Goal: Transaction & Acquisition: Purchase product/service

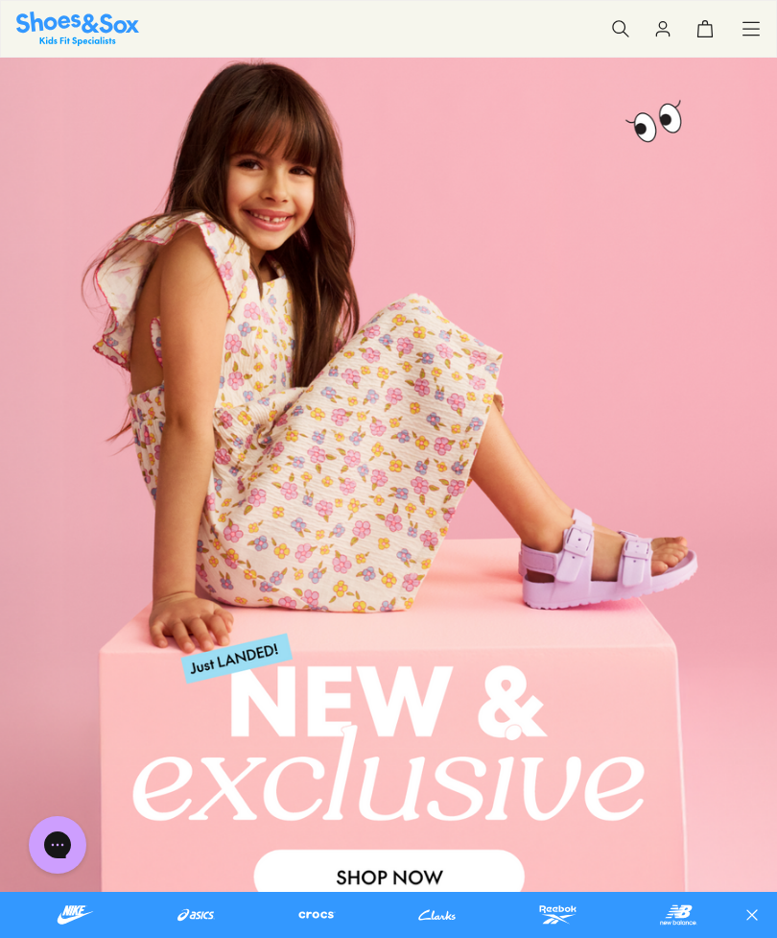
click at [325, 907] on link at bounding box center [317, 914] width 106 height 31
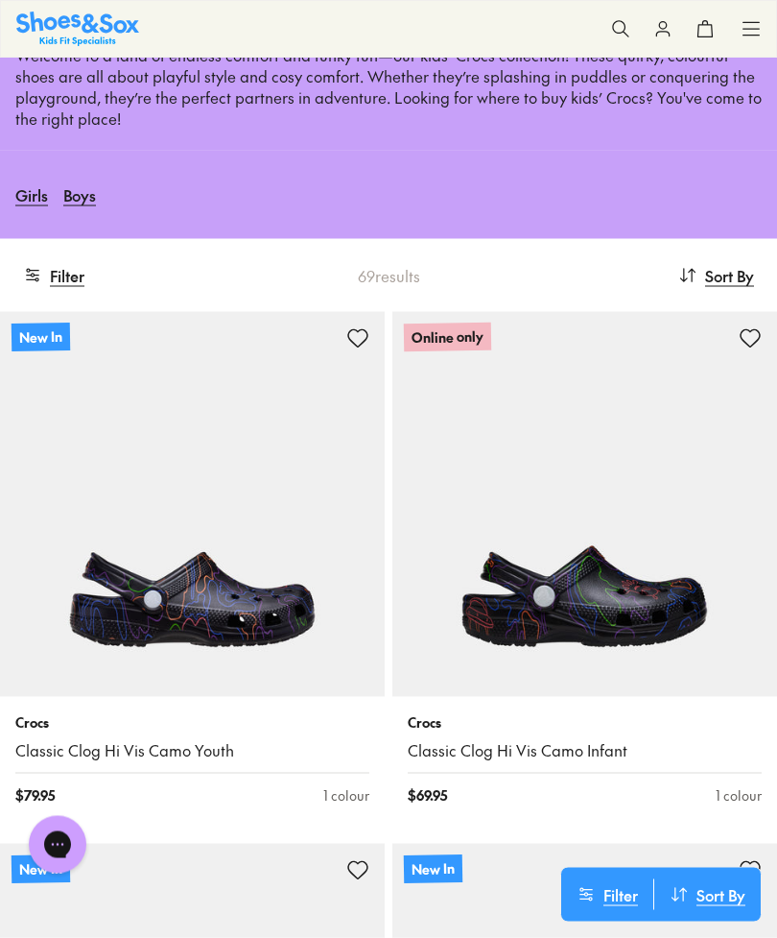
scroll to position [160, 0]
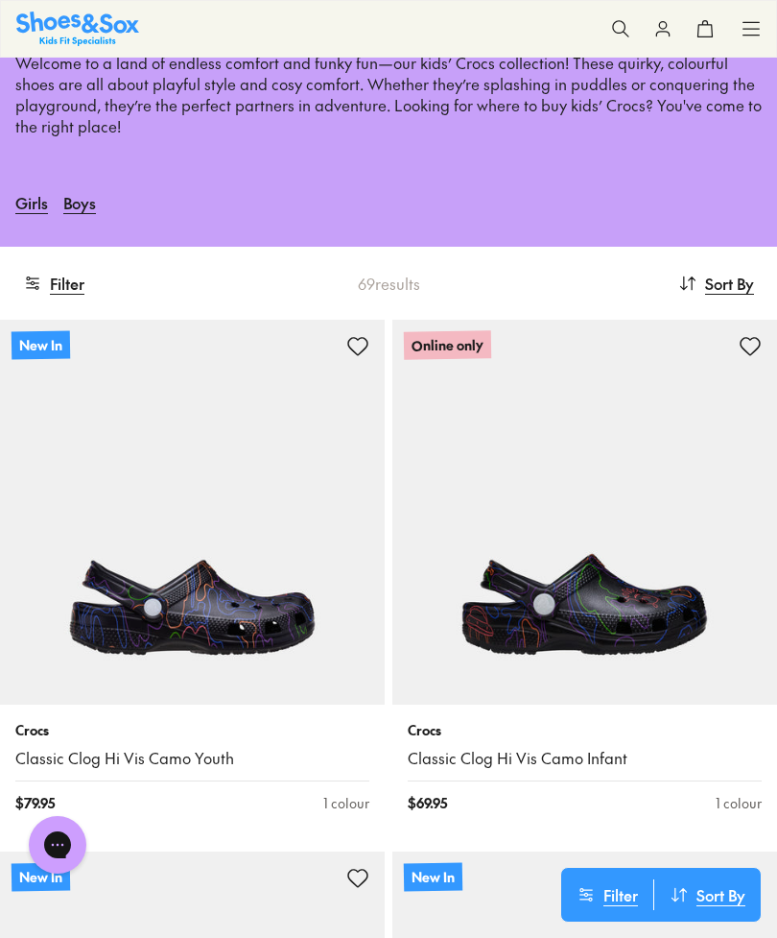
click at [726, 279] on span "Sort By" at bounding box center [729, 283] width 49 height 23
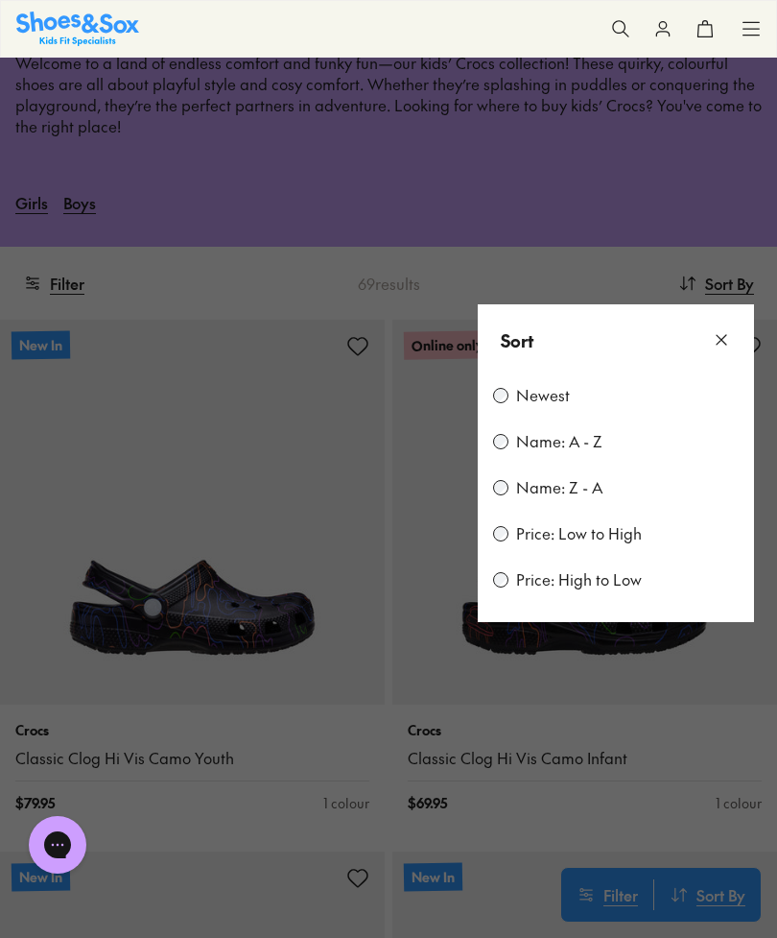
click at [595, 536] on label "Price: Low to High" at bounding box center [579, 533] width 126 height 21
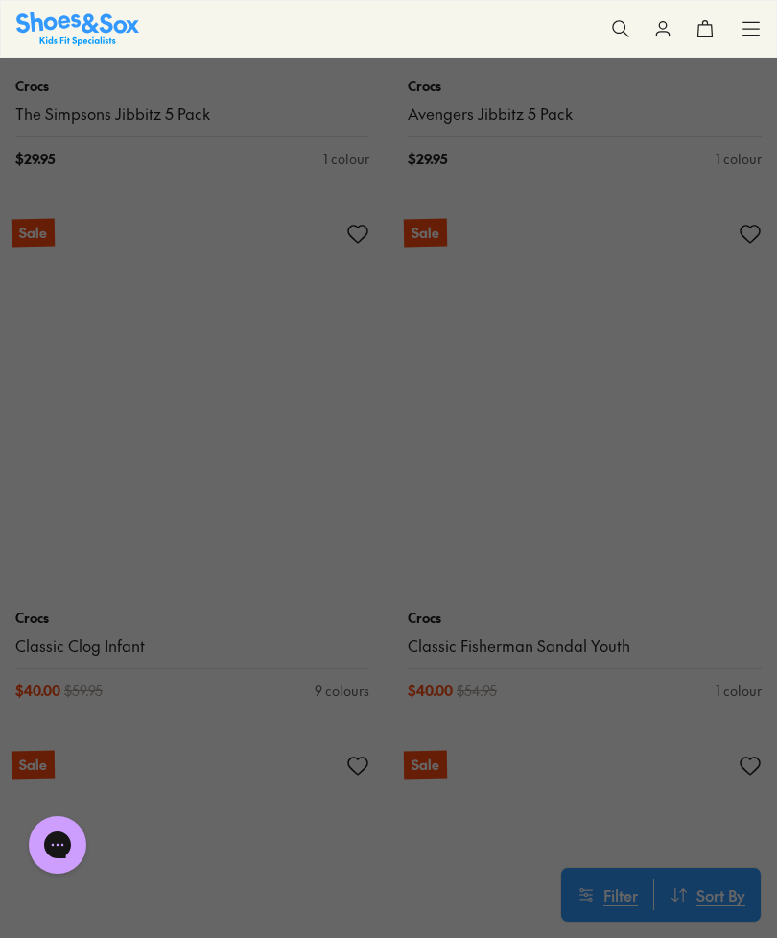
scroll to position [2413, 0]
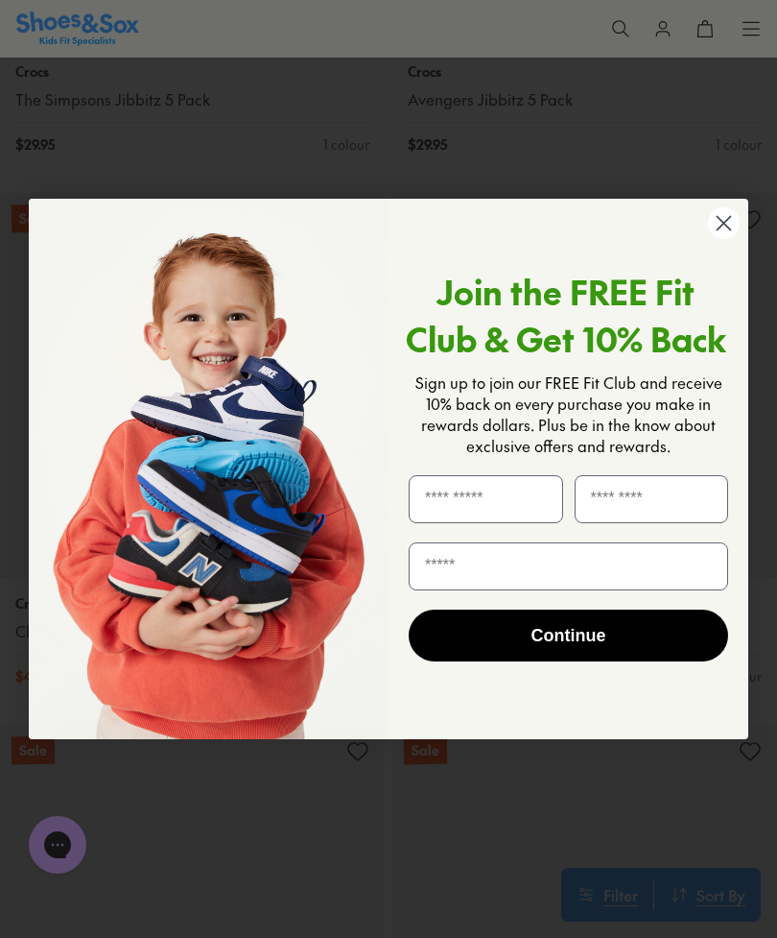
click at [721, 239] on circle "Close dialog" at bounding box center [724, 223] width 32 height 32
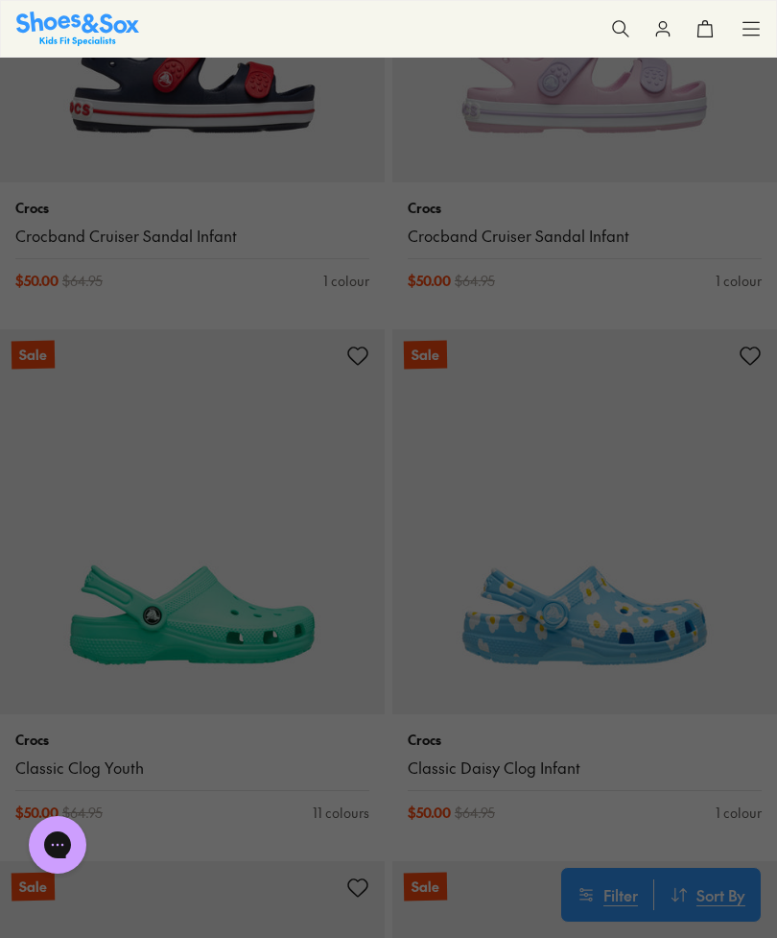
scroll to position [4522, 0]
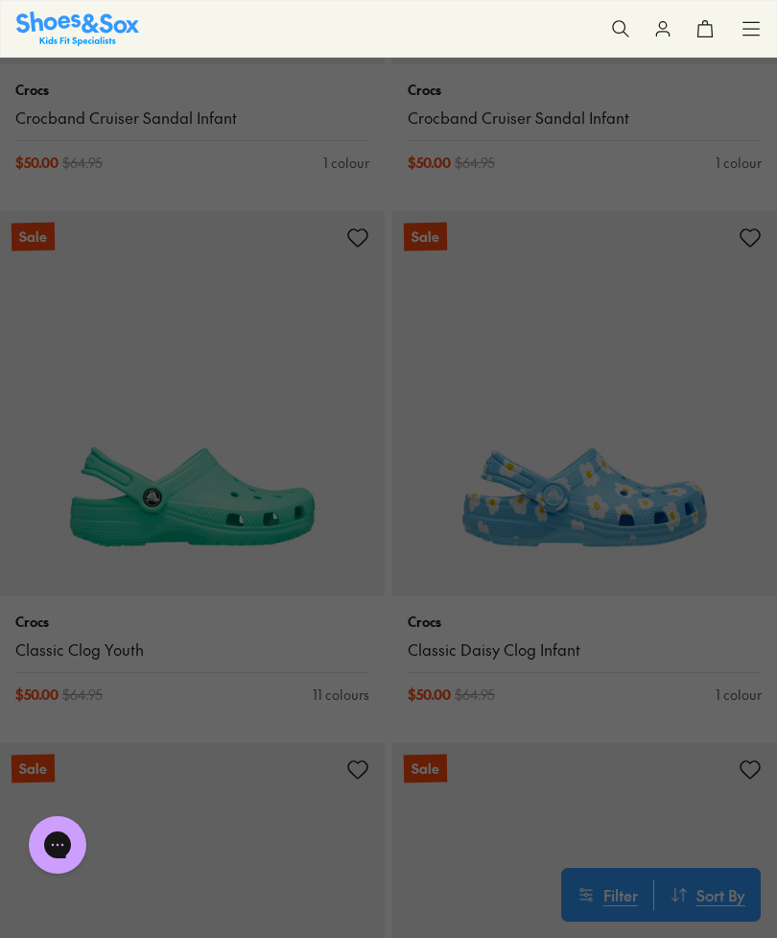
click at [96, 506] on button at bounding box center [388, 469] width 777 height 938
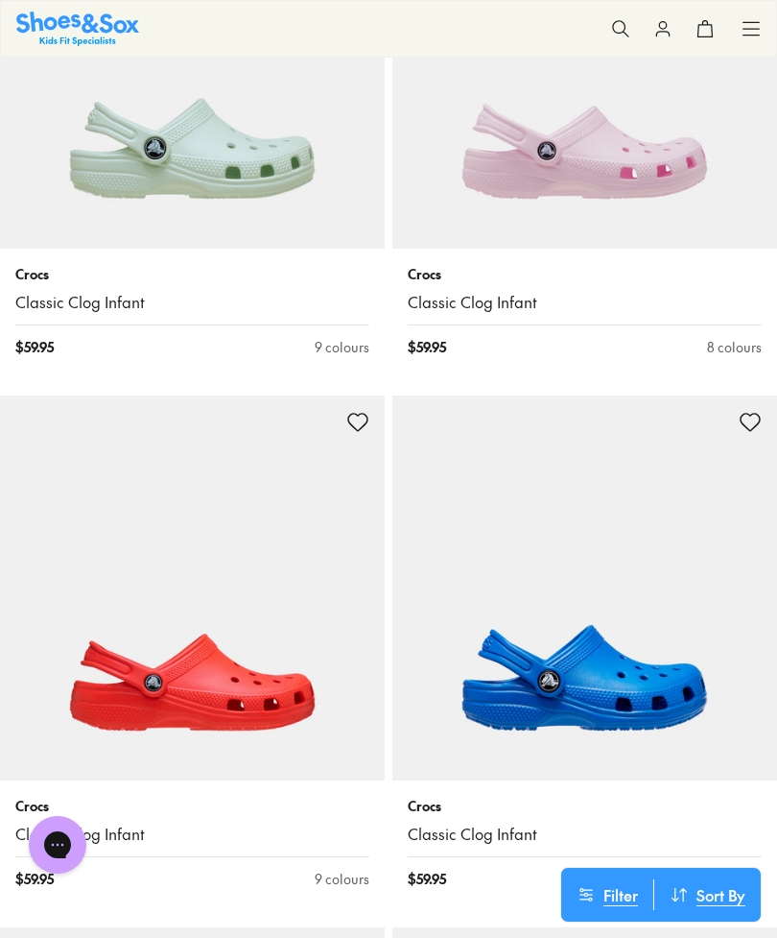
scroll to position [7000, 0]
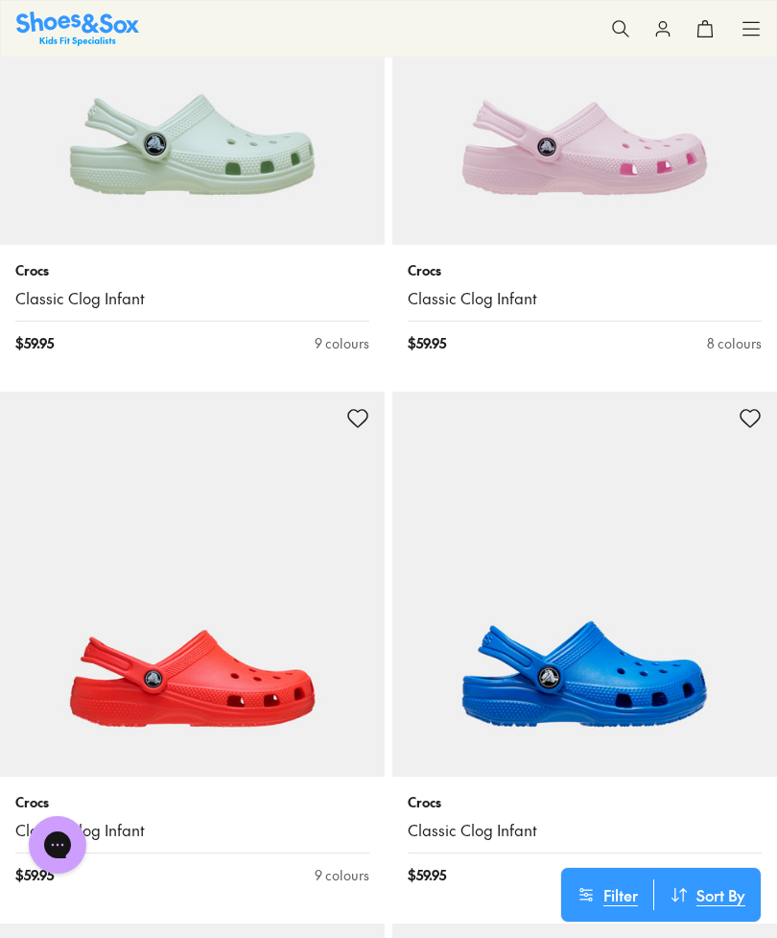
click at [707, 576] on img at bounding box center [585, 584] width 385 height 385
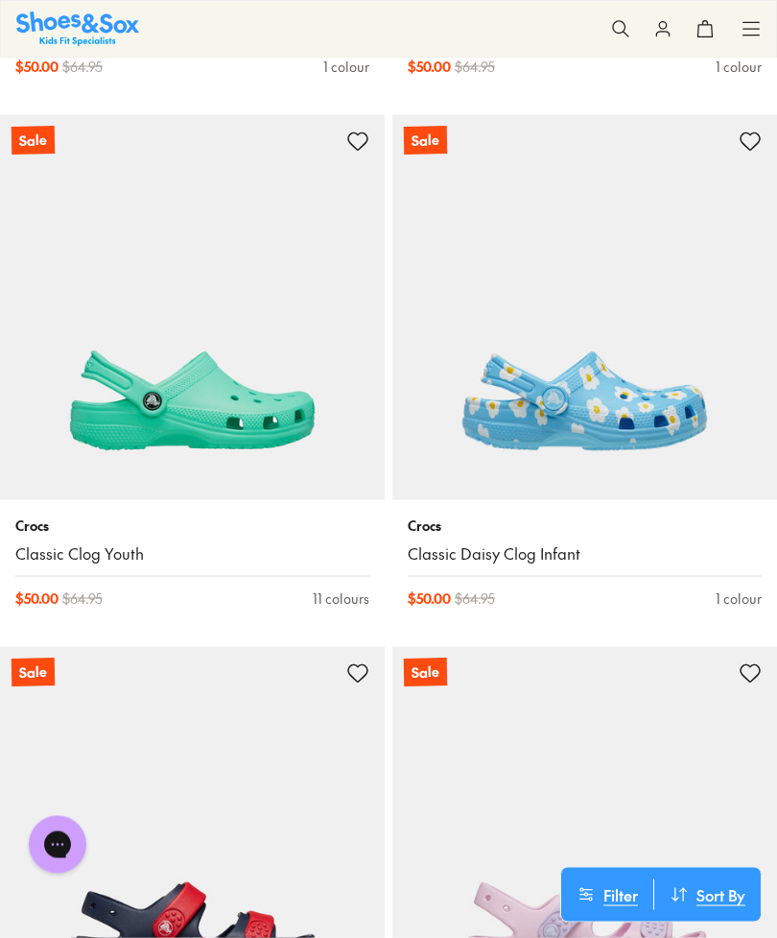
scroll to position [4616, 0]
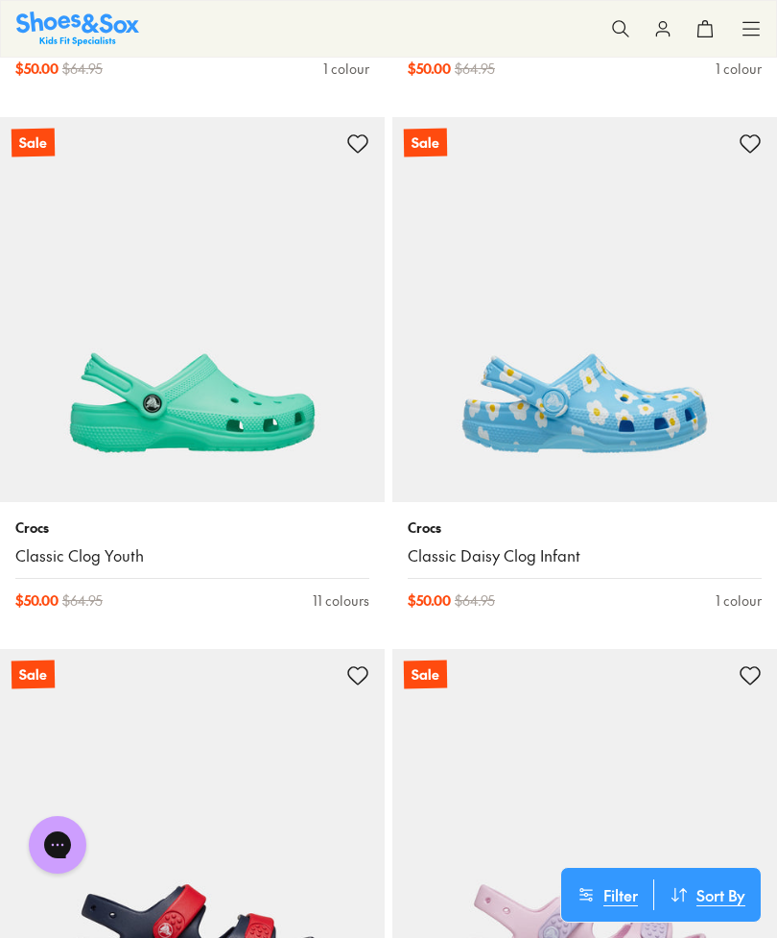
click at [60, 409] on img at bounding box center [192, 309] width 385 height 385
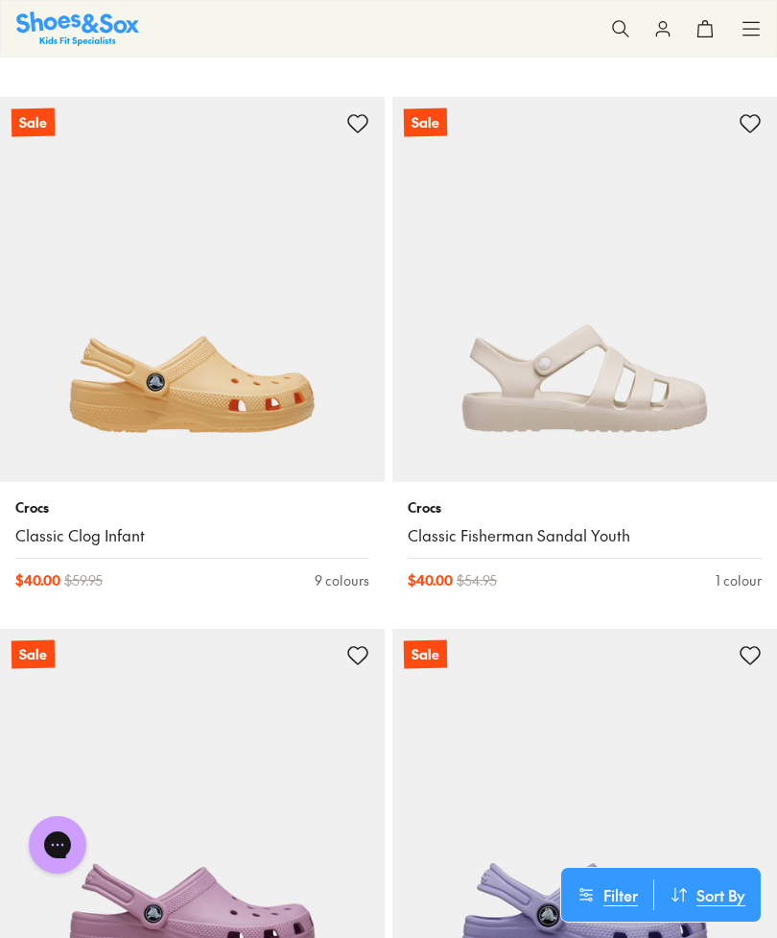
scroll to position [2419, 0]
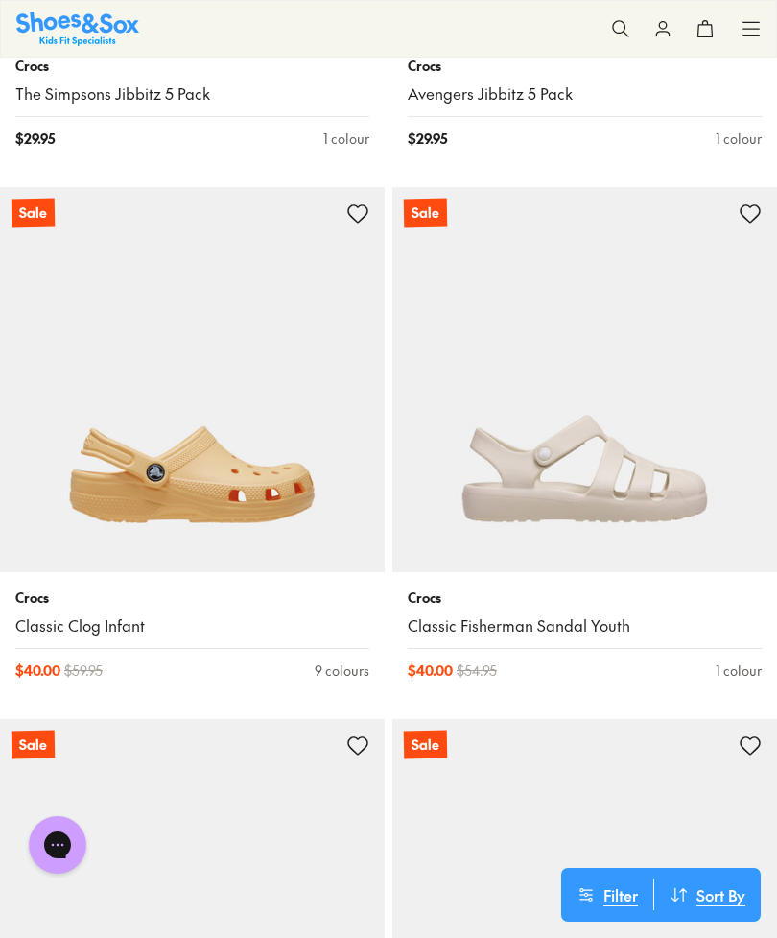
click at [80, 445] on img at bounding box center [192, 379] width 385 height 385
click at [707, 37] on icon at bounding box center [705, 28] width 19 height 19
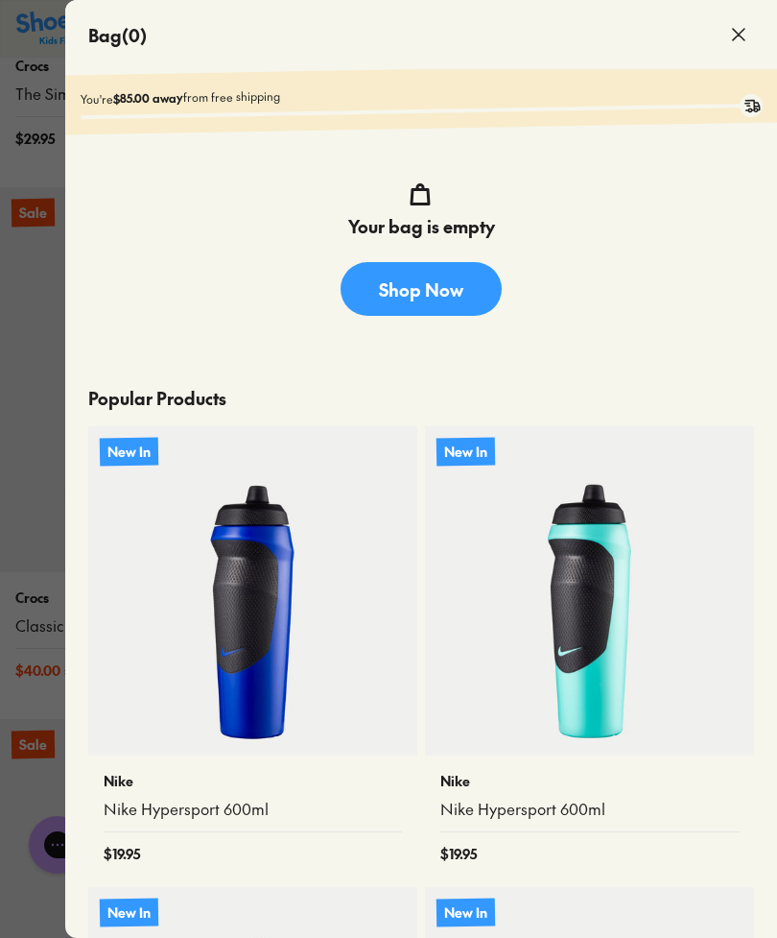
click at [744, 46] on span at bounding box center [739, 35] width 54 height 54
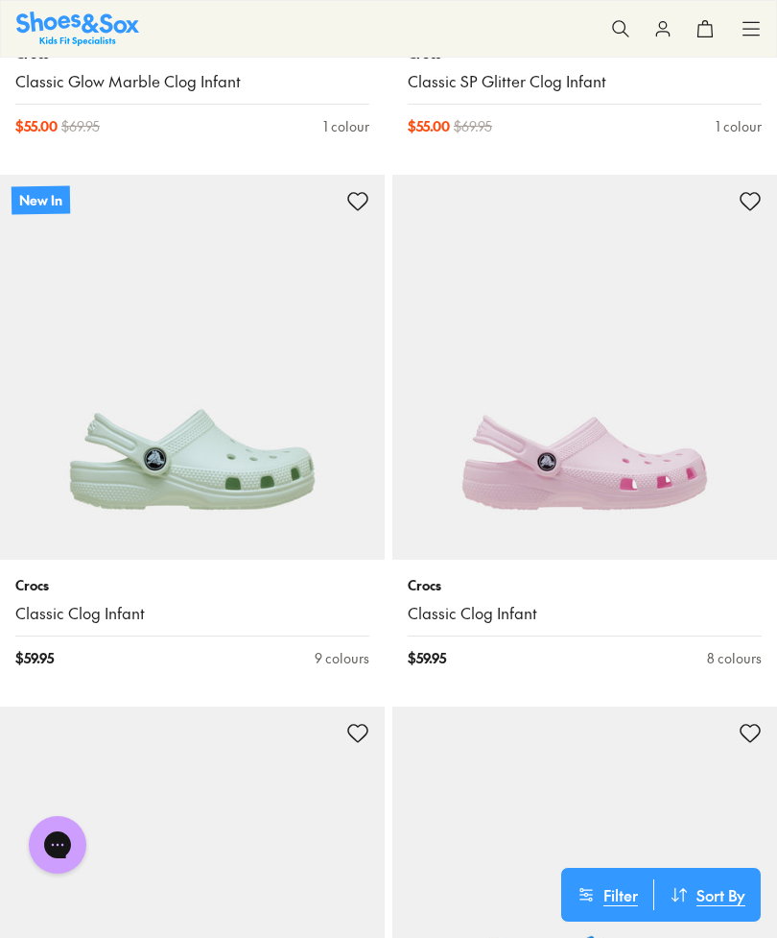
scroll to position [6619, 0]
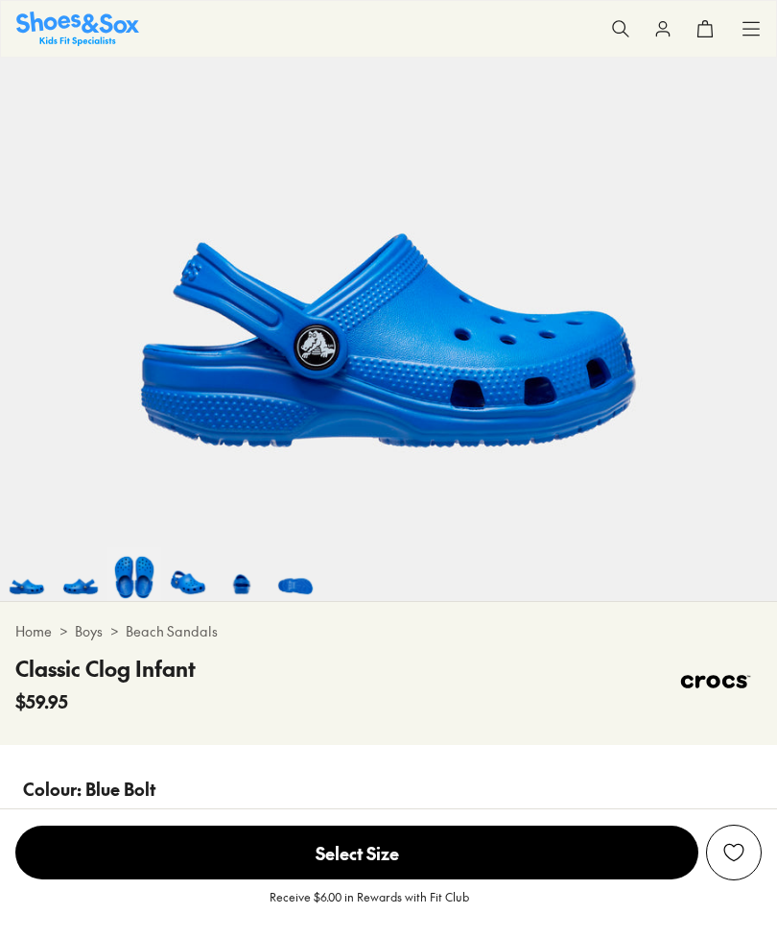
select select "*"
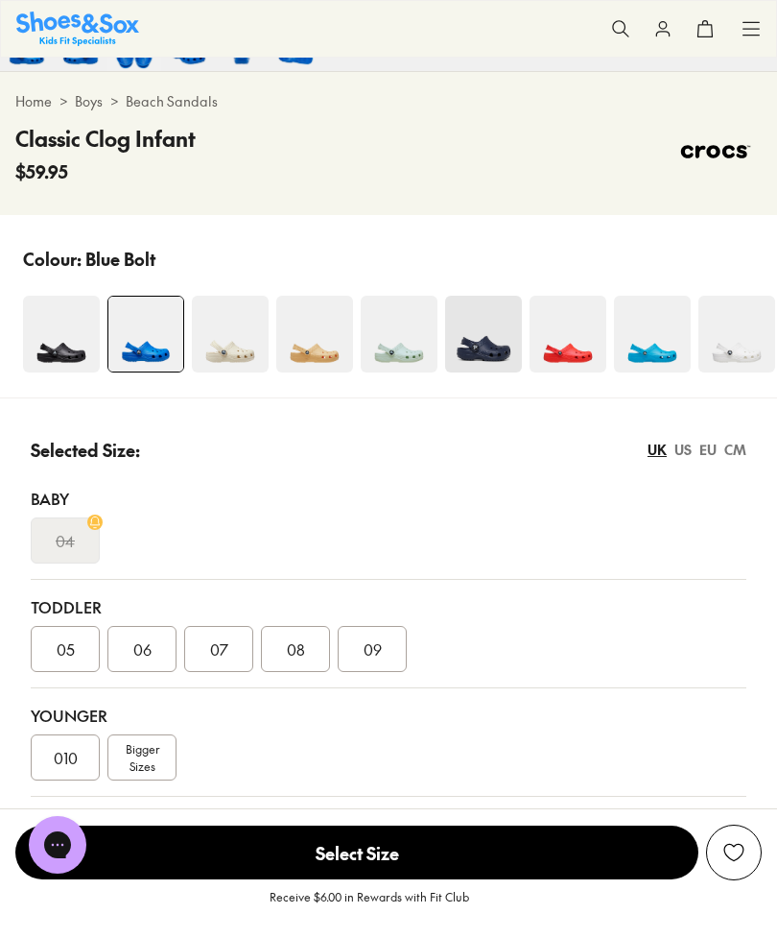
scroll to position [899, 0]
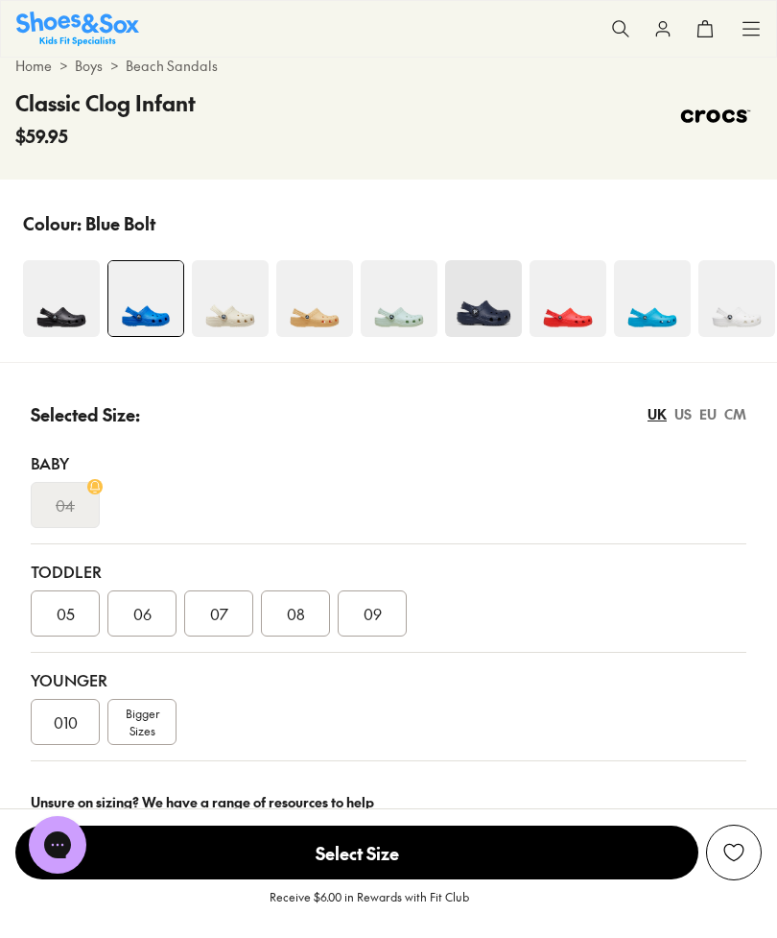
click at [308, 617] on div "08" at bounding box center [295, 613] width 69 height 46
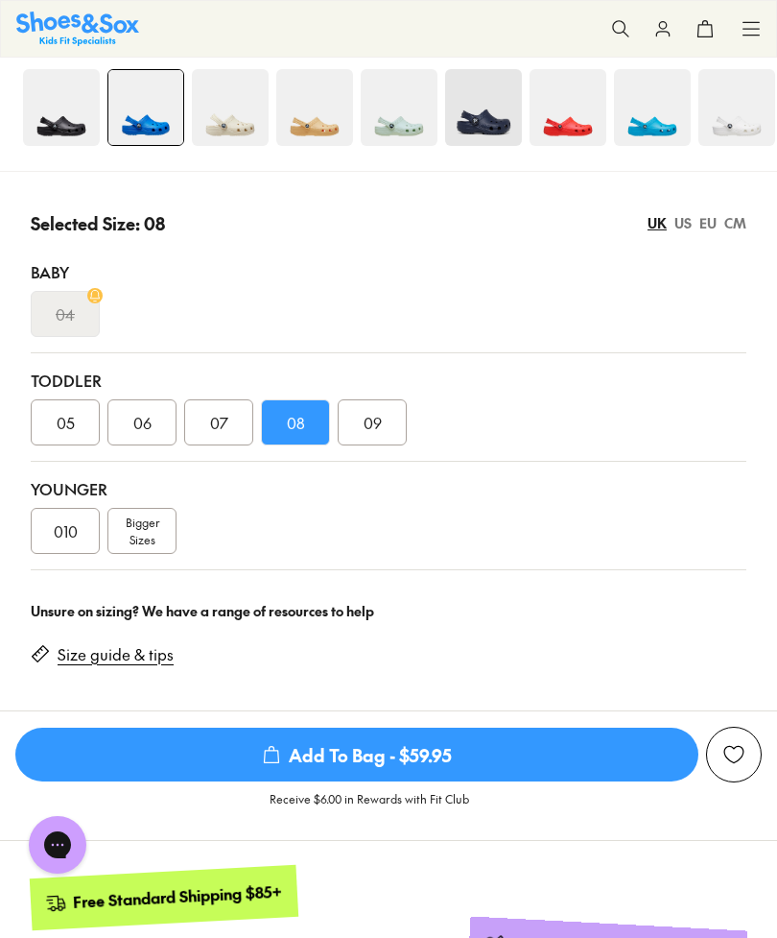
scroll to position [1099, 0]
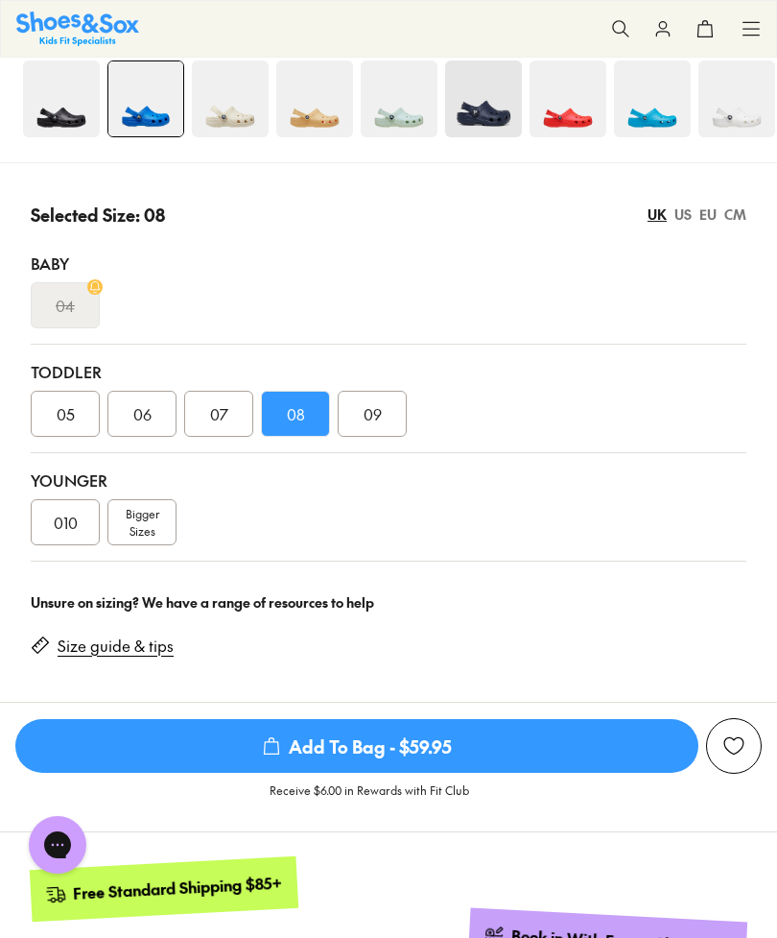
click at [494, 752] on span "Add To Bag - $59.95" at bounding box center [356, 746] width 683 height 54
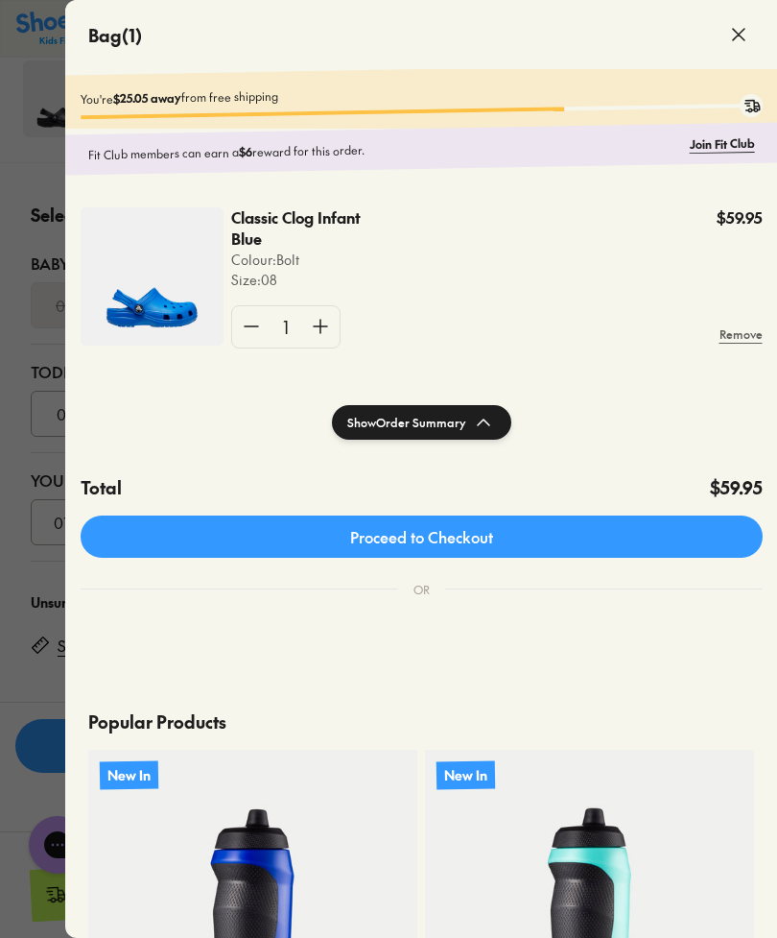
click at [35, 506] on div at bounding box center [388, 469] width 777 height 938
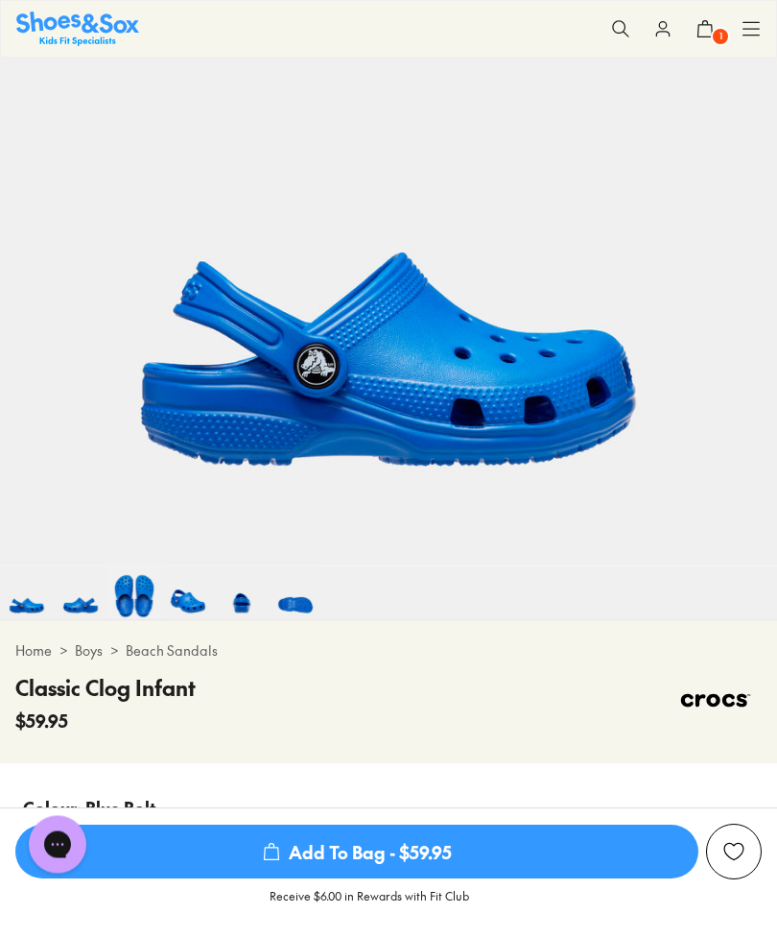
scroll to position [303, 0]
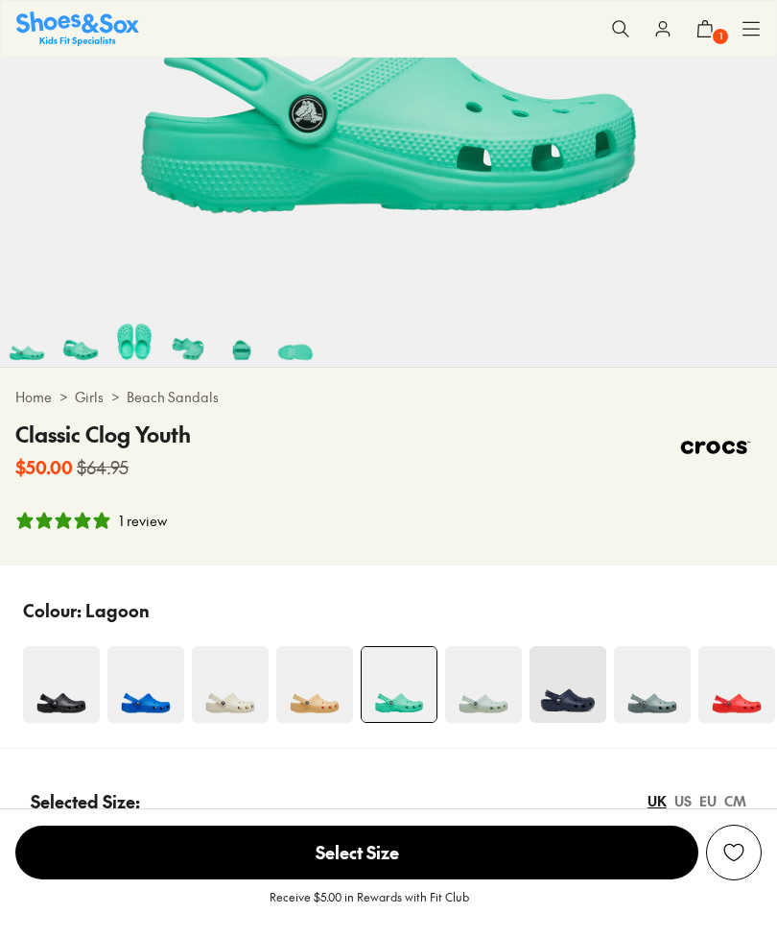
select select "*"
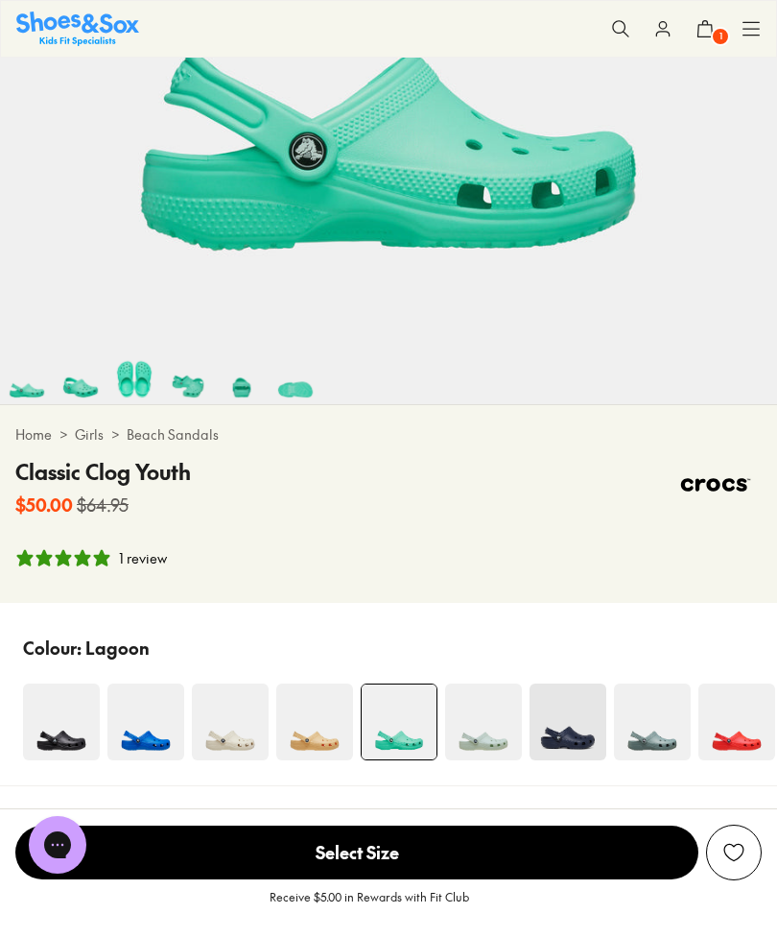
scroll to position [524, 0]
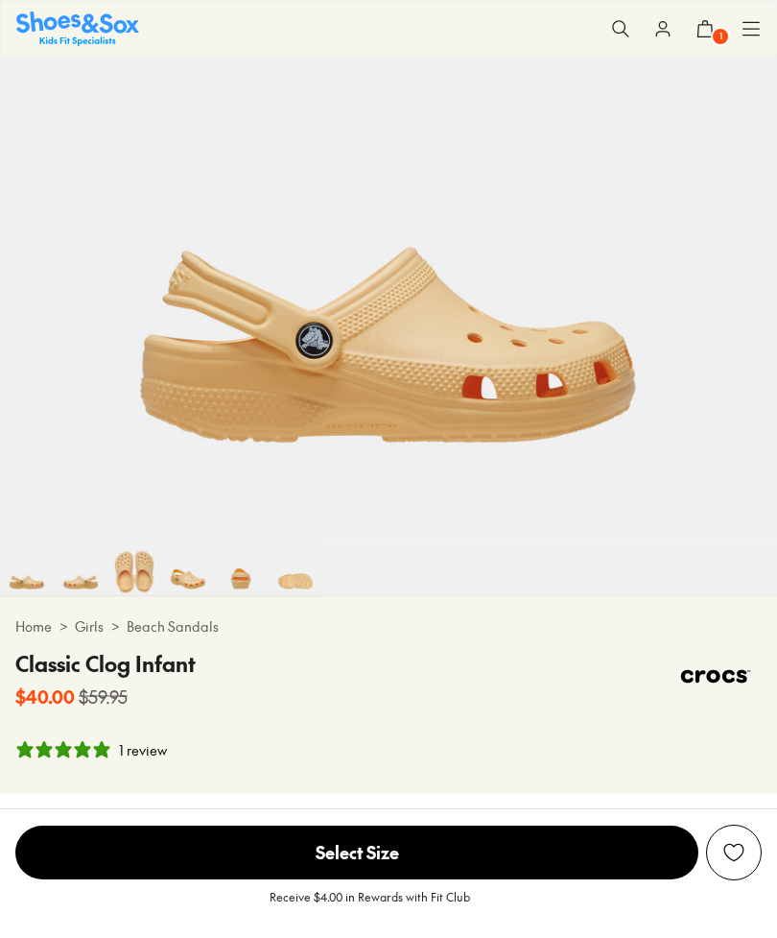
scroll to position [480, 0]
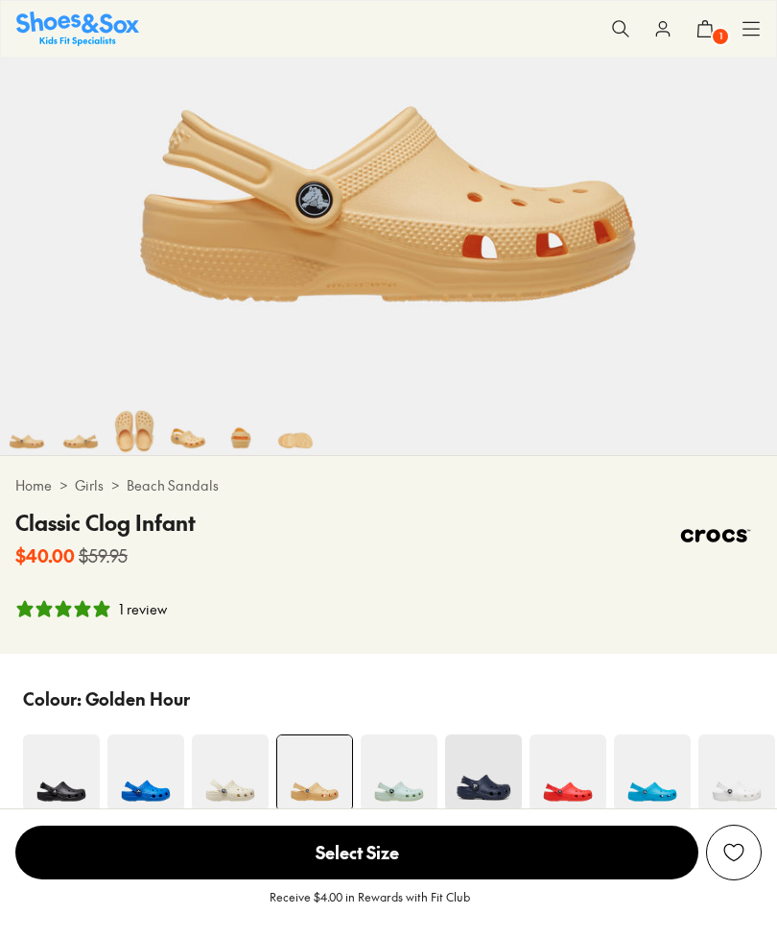
select select "*"
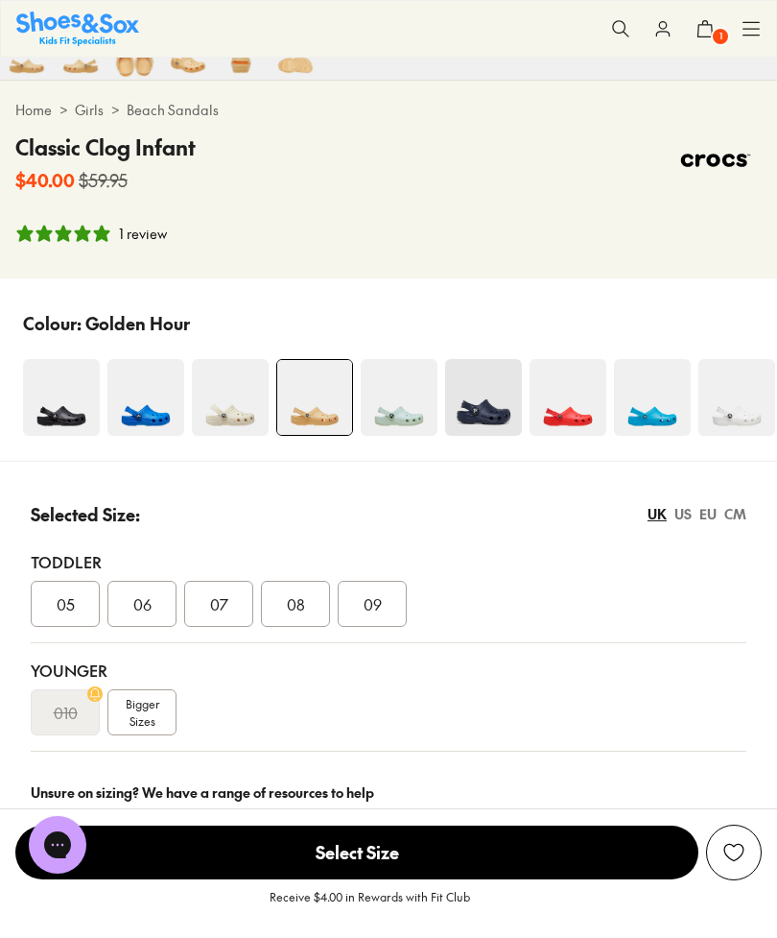
scroll to position [0, 0]
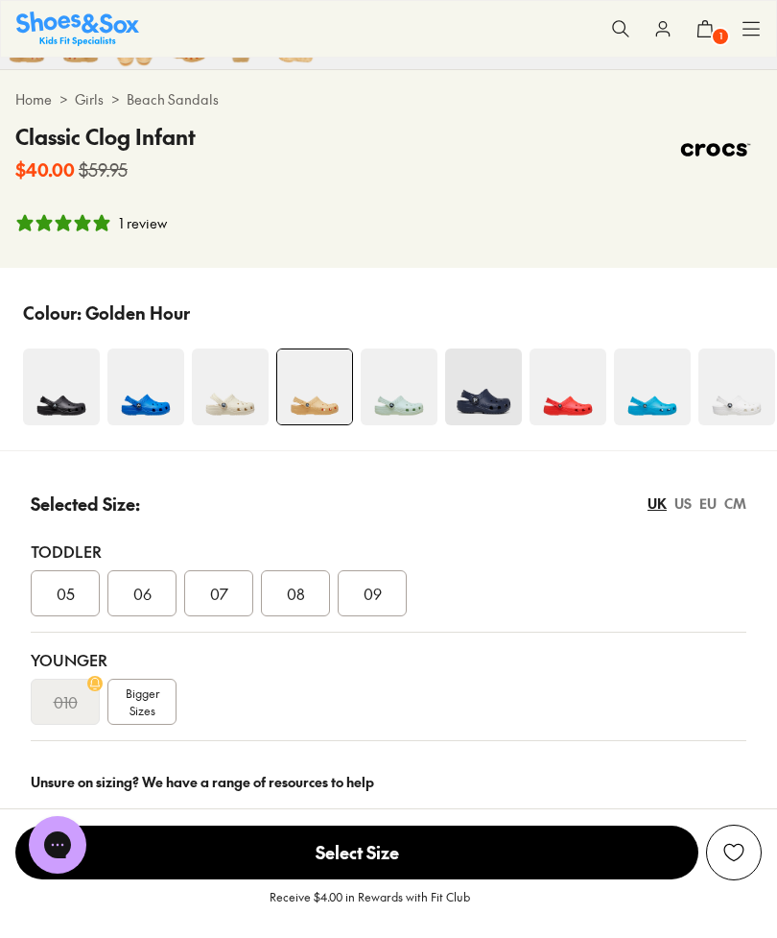
click at [303, 599] on span "08" at bounding box center [296, 593] width 18 height 23
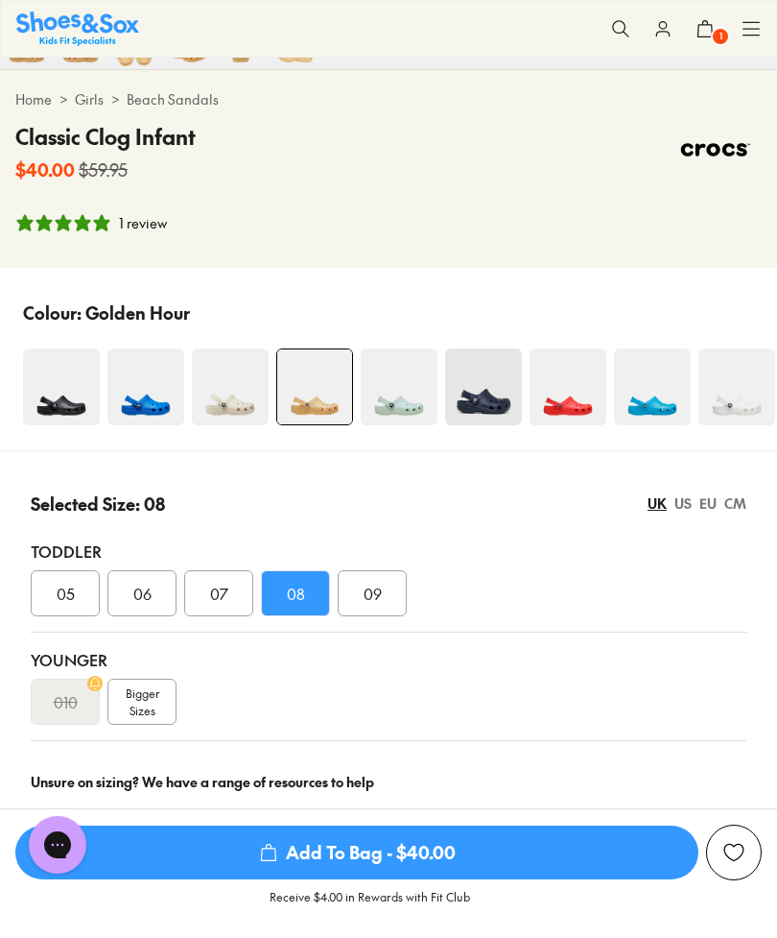
click at [464, 879] on span "Add To Bag - $40.00" at bounding box center [356, 852] width 683 height 54
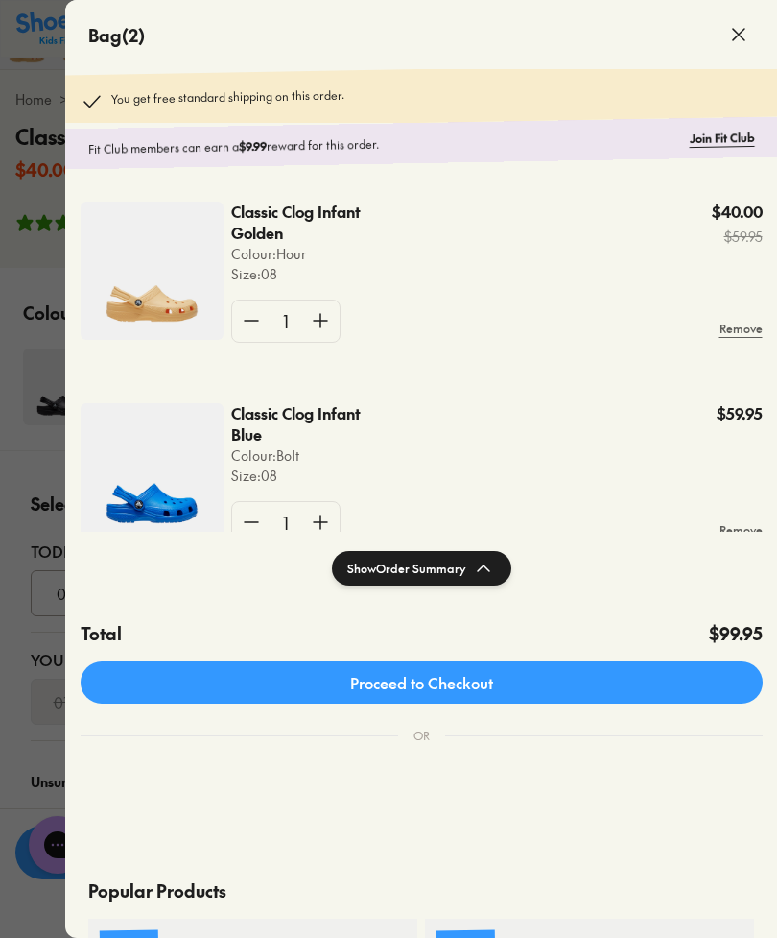
click at [32, 504] on div at bounding box center [388, 469] width 777 height 938
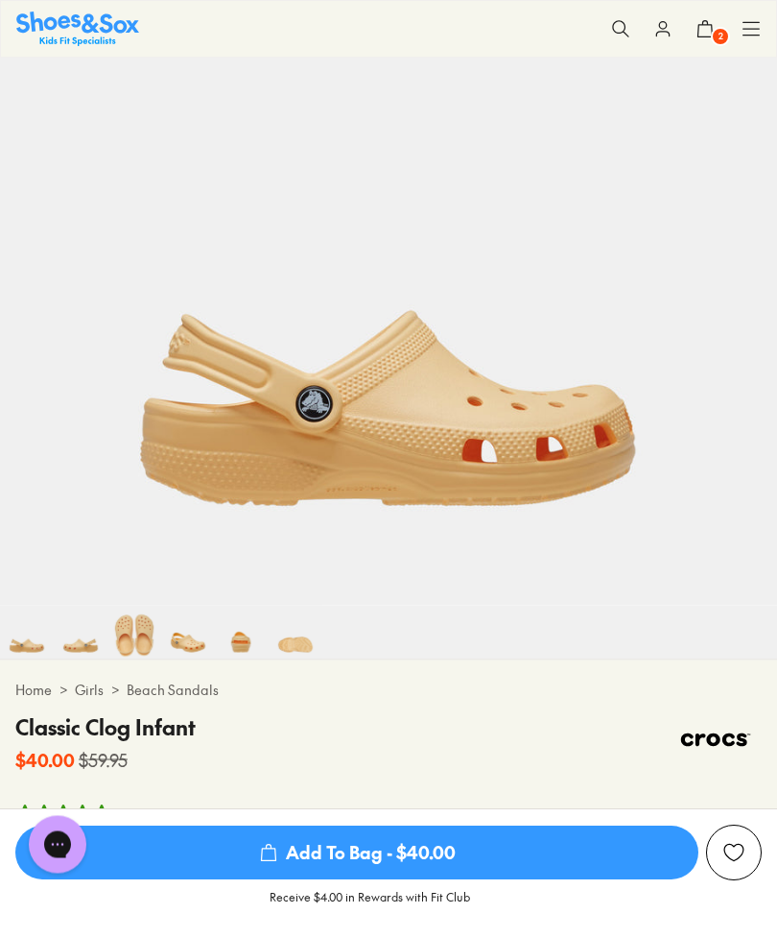
scroll to position [275, 0]
